Goal: Task Accomplishment & Management: Use online tool/utility

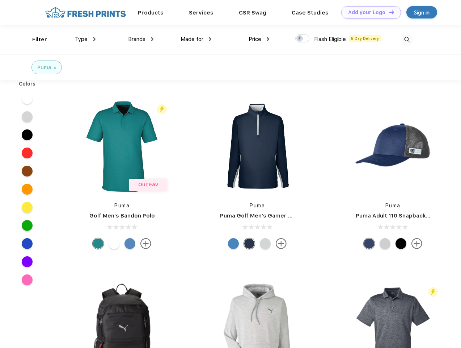
click at [369, 12] on link "Add your Logo Design Tool" at bounding box center [372, 12] width 60 height 13
click at [0, 0] on div "Design Tool" at bounding box center [0, 0] width 0 height 0
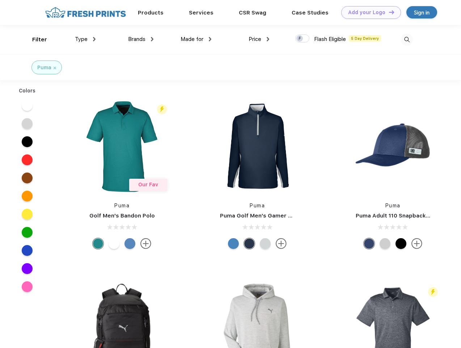
click at [389, 12] on link "Add your Logo Design Tool" at bounding box center [372, 12] width 60 height 13
click at [35, 39] on div "Filter" at bounding box center [39, 39] width 15 height 8
click at [85, 39] on span "Type" at bounding box center [81, 39] width 13 height 7
click at [141, 39] on span "Brands" at bounding box center [136, 39] width 17 height 7
click at [196, 39] on span "Made for" at bounding box center [192, 39] width 23 height 7
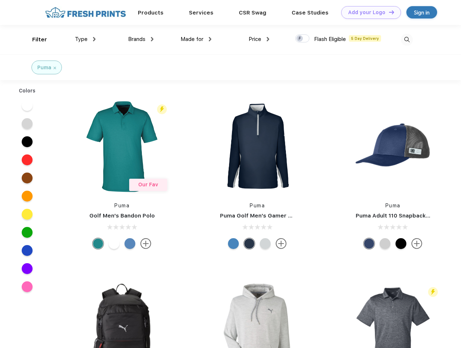
click at [259, 39] on span "Price" at bounding box center [255, 39] width 13 height 7
click at [303, 39] on div at bounding box center [303, 38] width 14 height 8
click at [300, 39] on input "checkbox" at bounding box center [298, 36] width 5 height 5
click at [407, 39] on img at bounding box center [407, 40] width 12 height 12
